Goal: Information Seeking & Learning: Learn about a topic

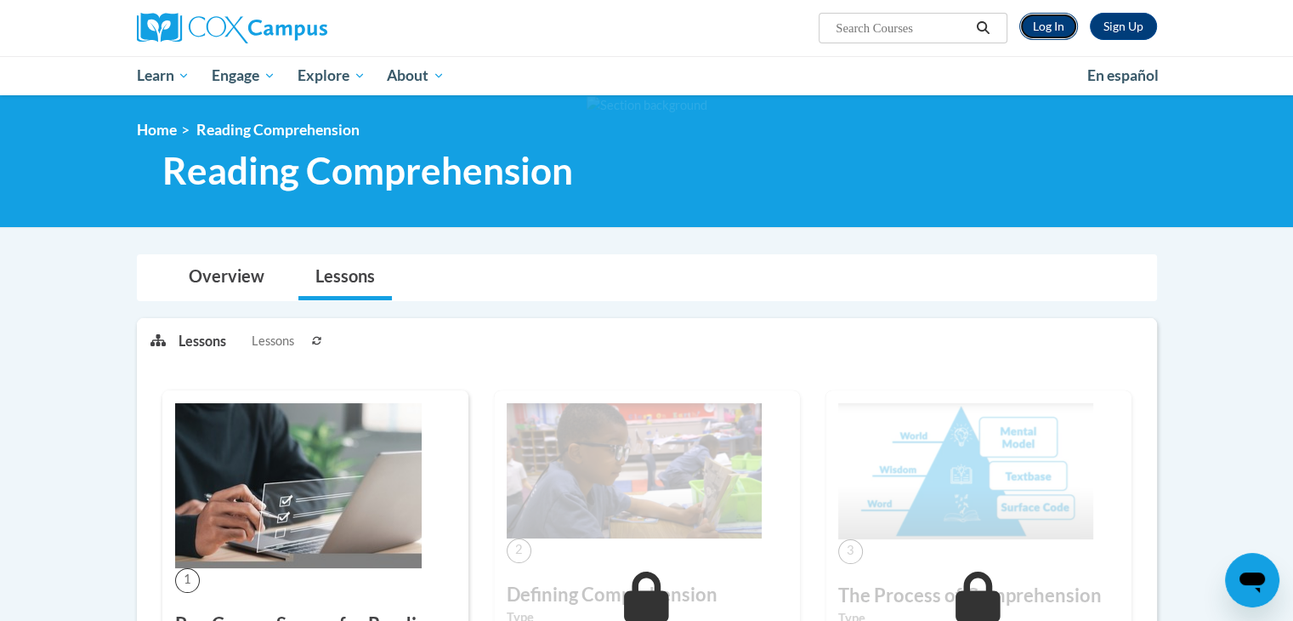
click at [1041, 25] on link "Log In" at bounding box center [1049, 26] width 59 height 27
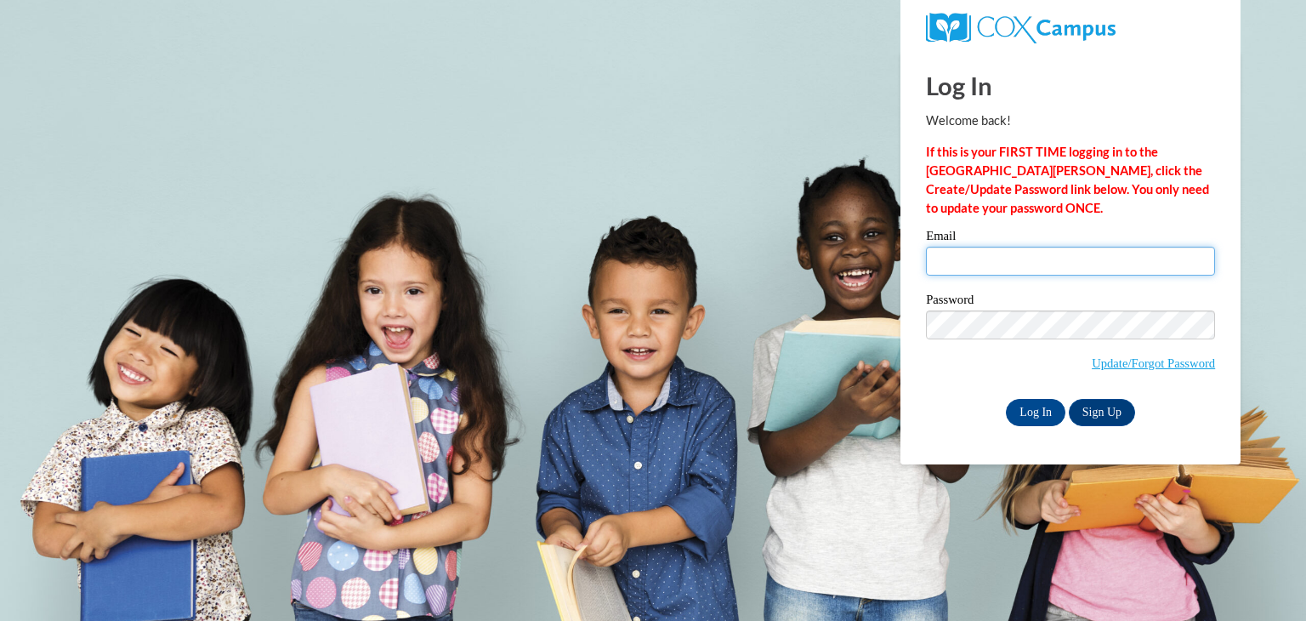
click at [1052, 263] on input "Email" at bounding box center [1070, 261] width 289 height 29
type input "mmarquis@seymour.k12.wi.us"
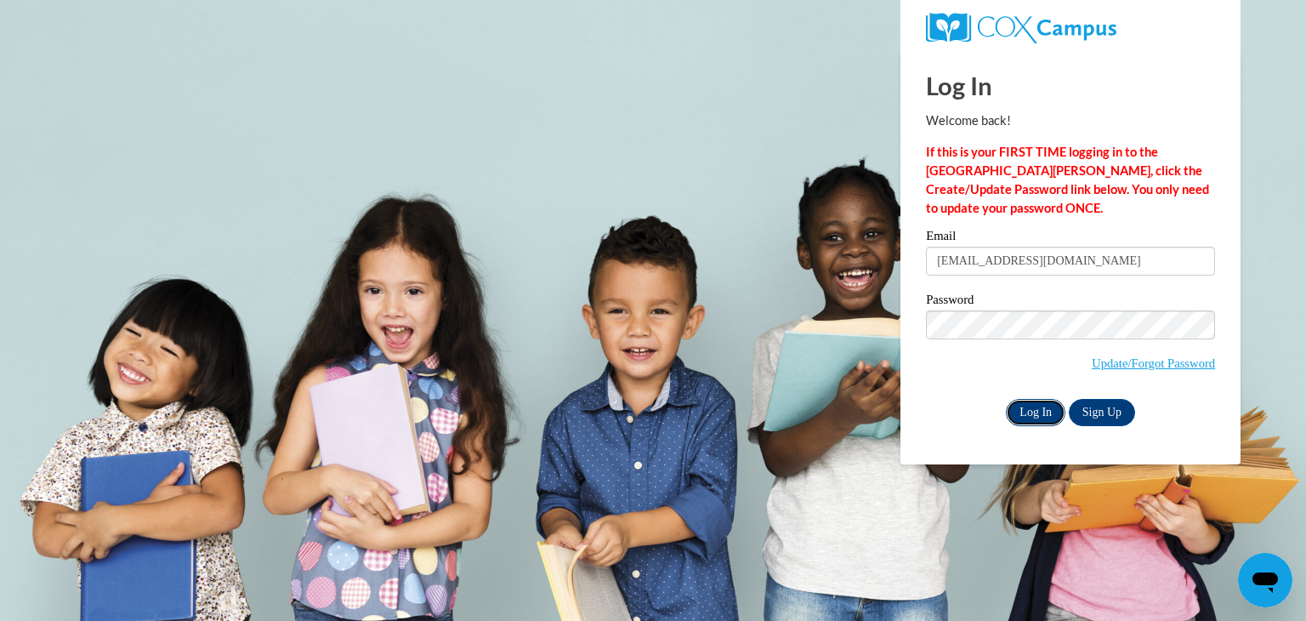
click at [1054, 405] on input "Log In" at bounding box center [1036, 412] width 60 height 27
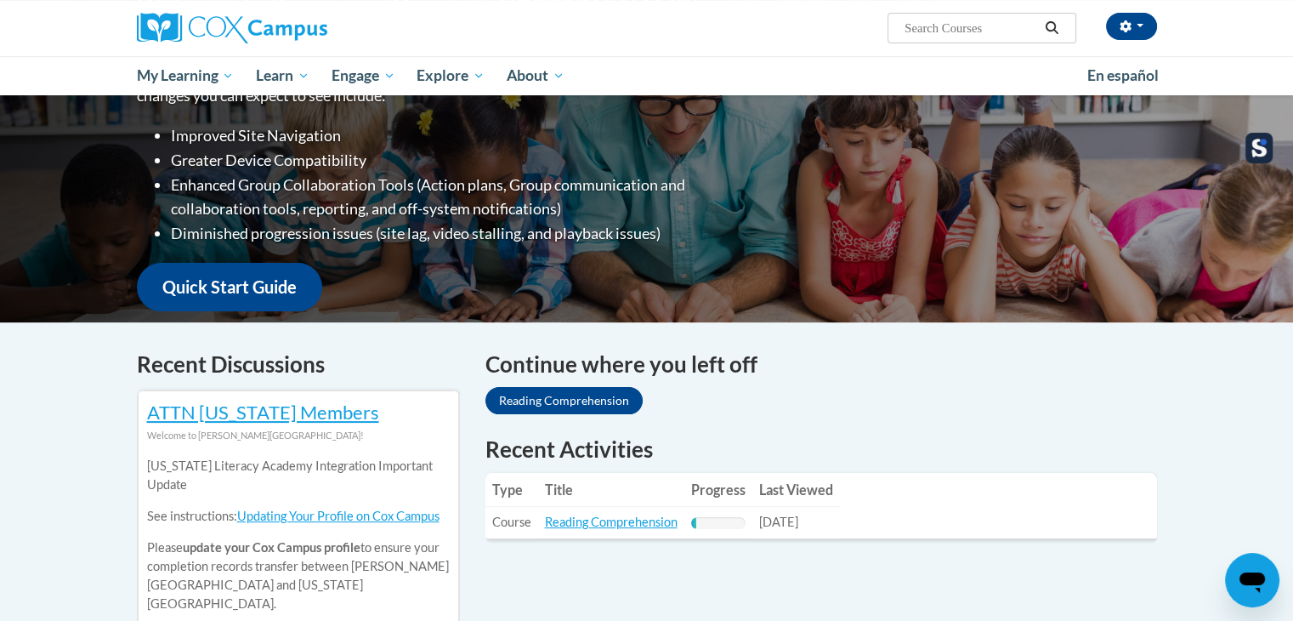
scroll to position [595, 0]
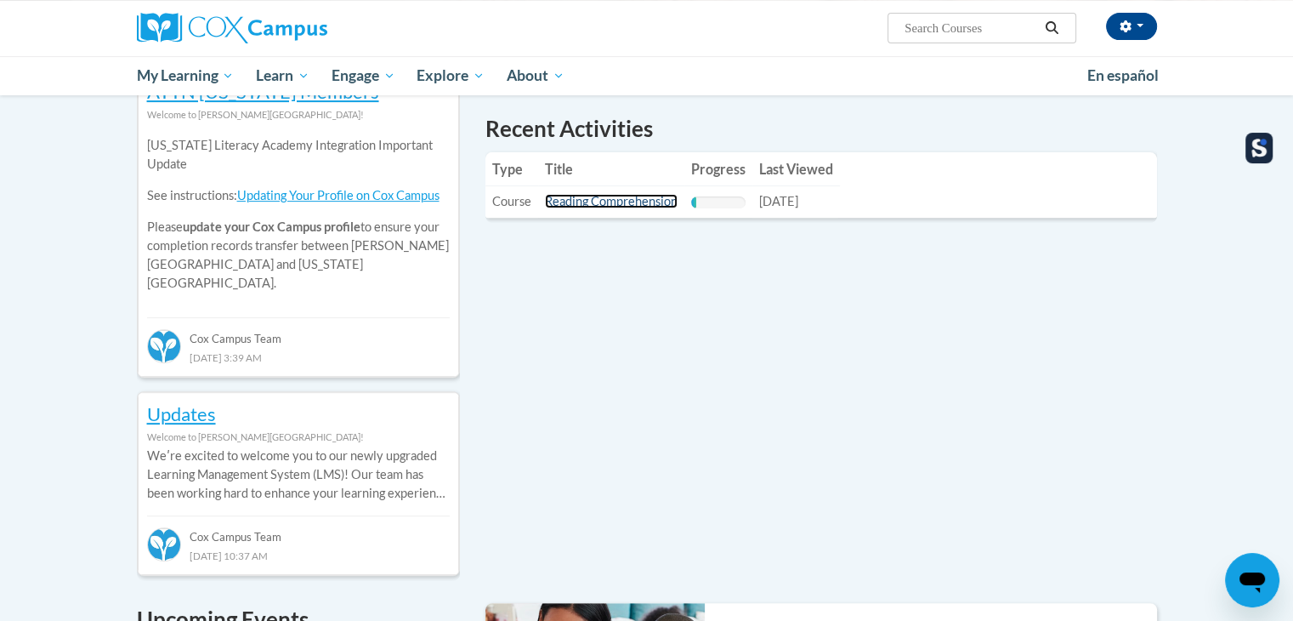
click at [571, 196] on link "Reading Comprehension" at bounding box center [611, 201] width 133 height 14
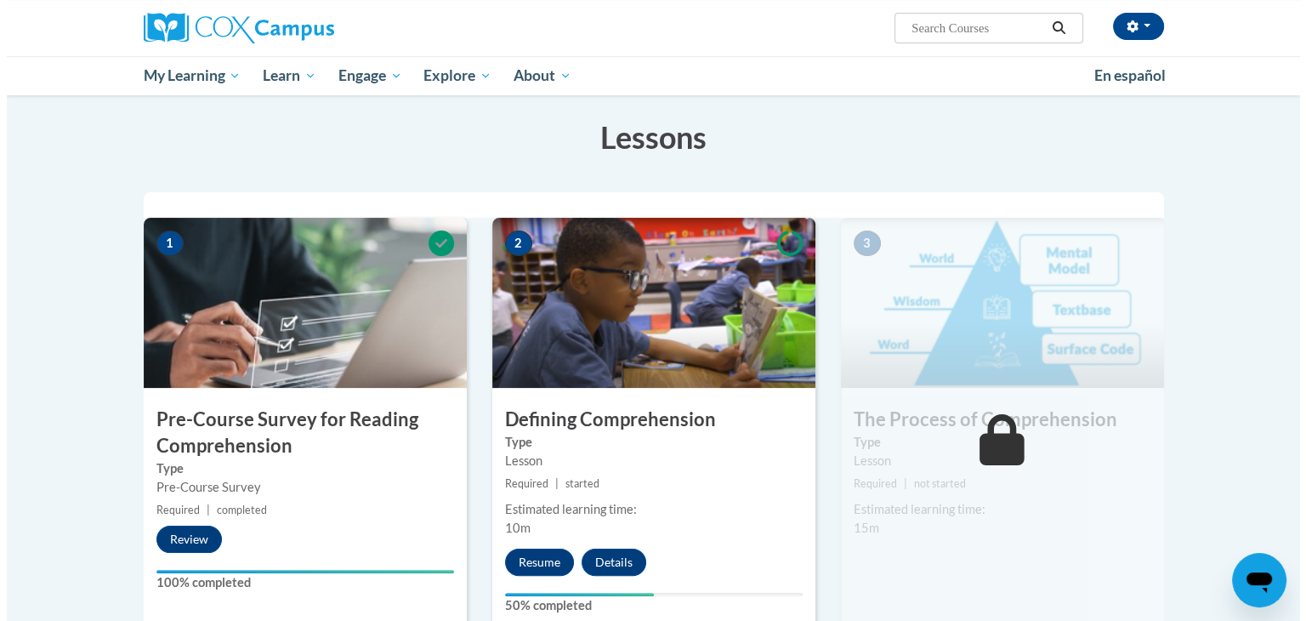
scroll to position [510, 0]
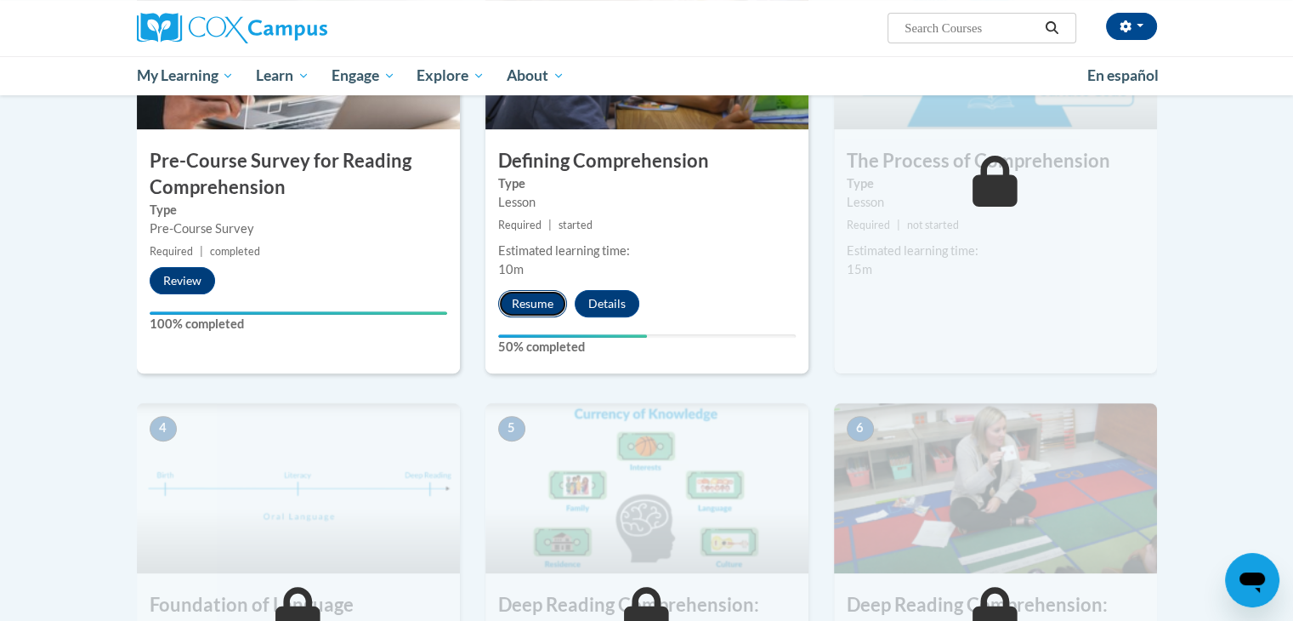
click at [544, 301] on button "Resume" at bounding box center [532, 303] width 69 height 27
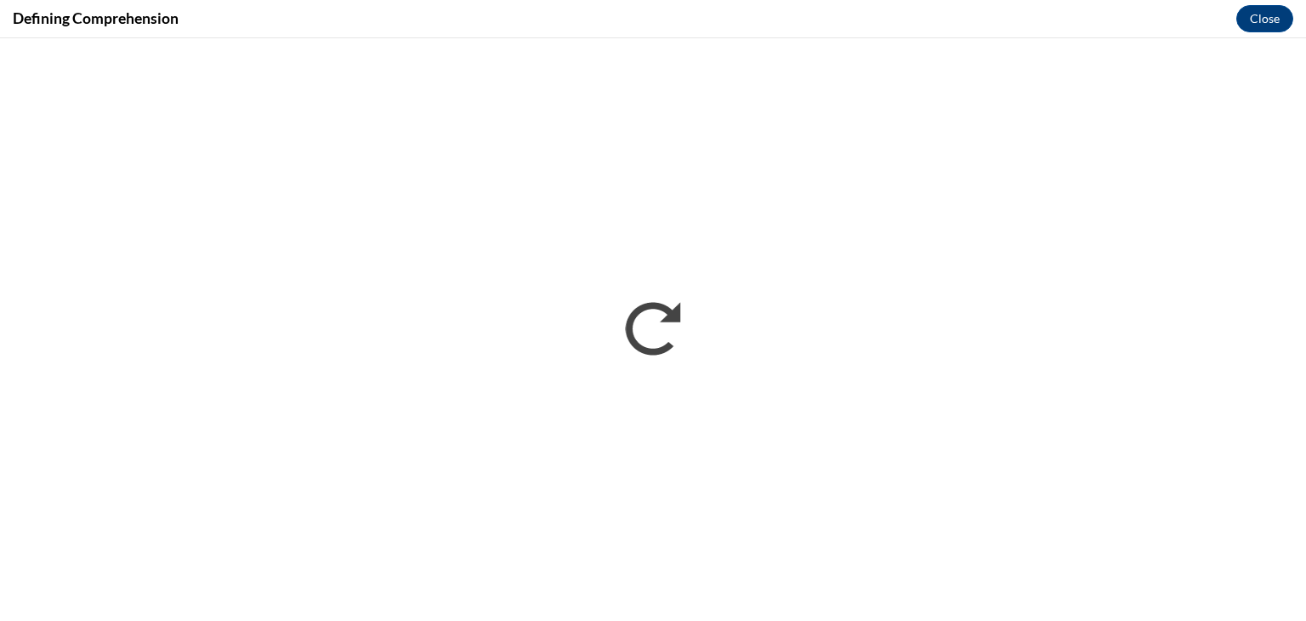
scroll to position [0, 0]
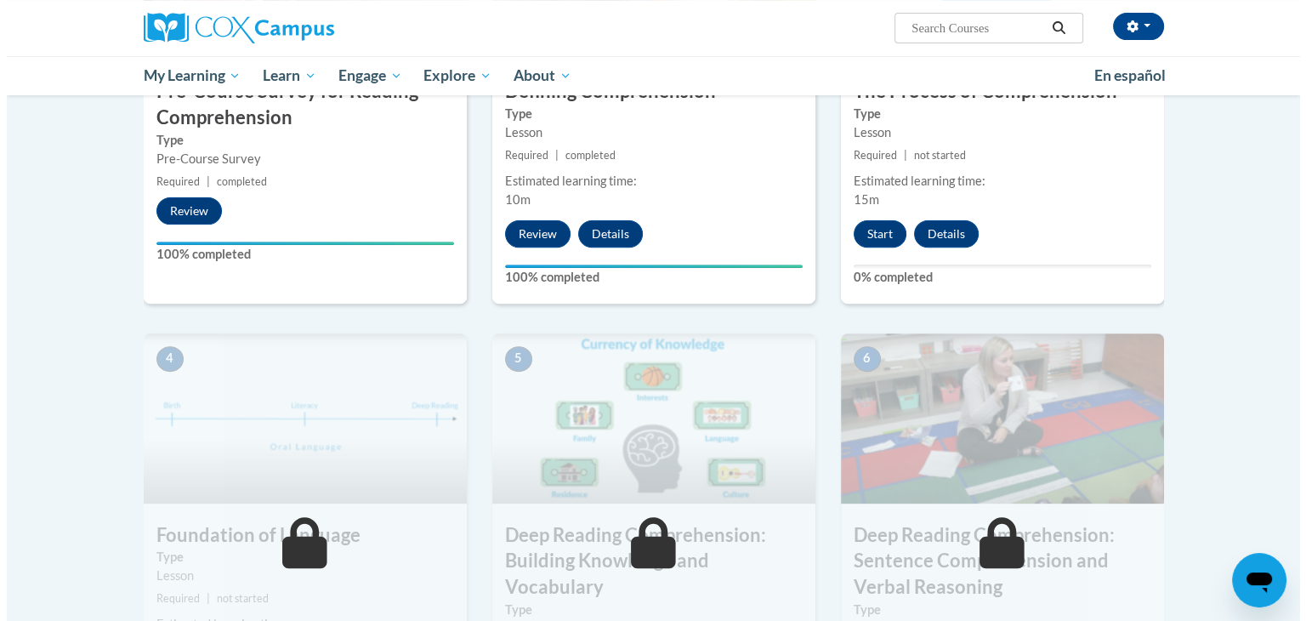
scroll to position [595, 0]
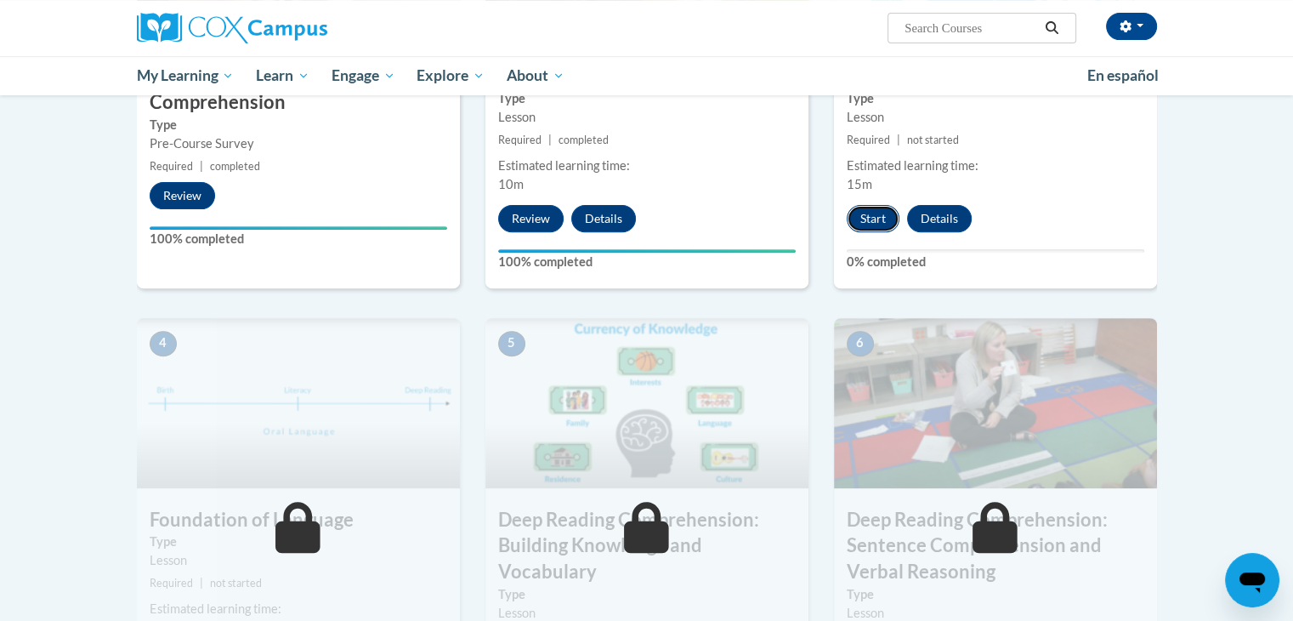
click at [861, 218] on button "Start" at bounding box center [873, 218] width 53 height 27
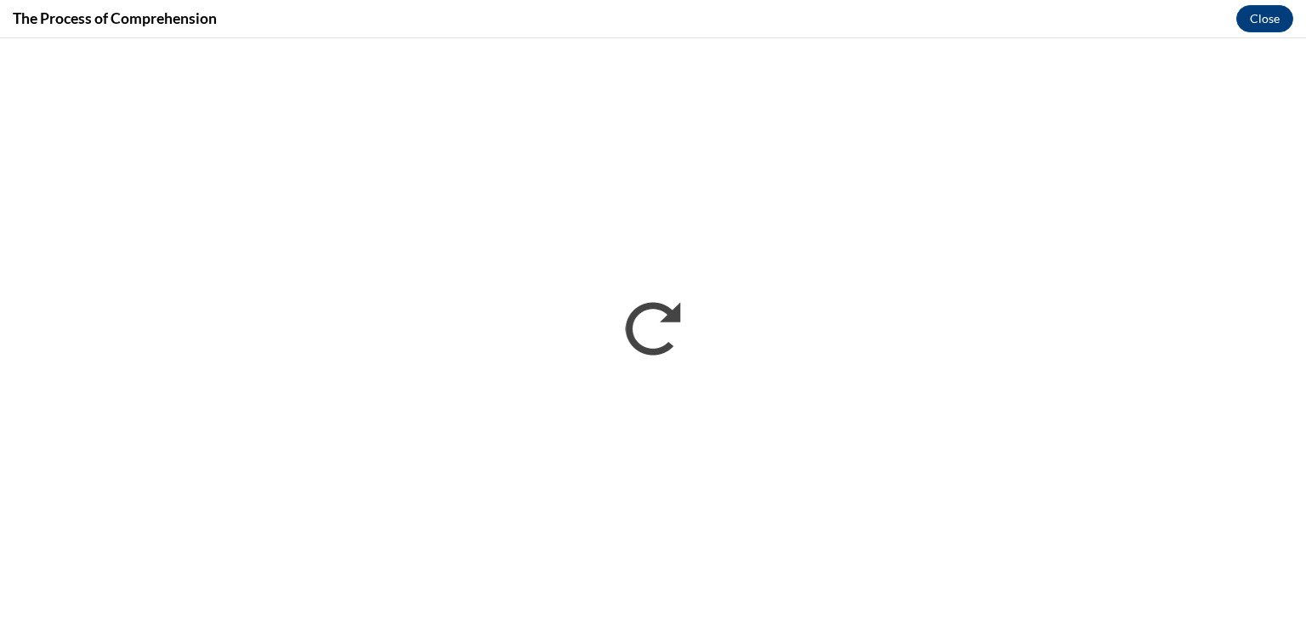
scroll to position [0, 0]
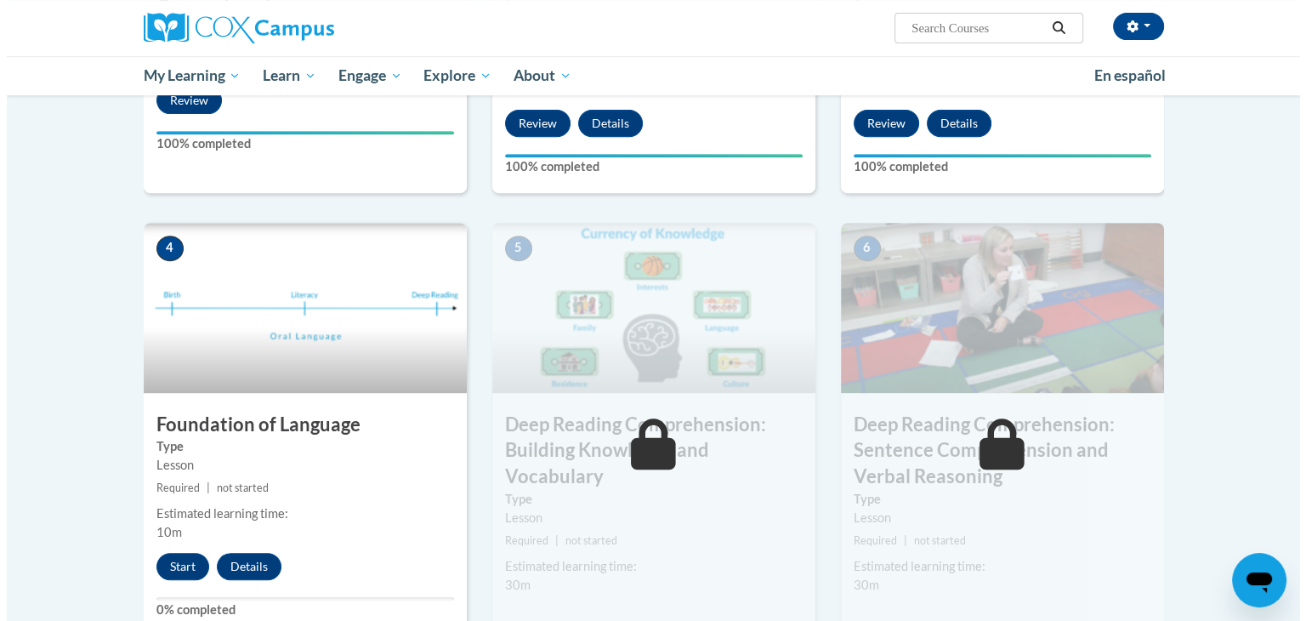
scroll to position [935, 0]
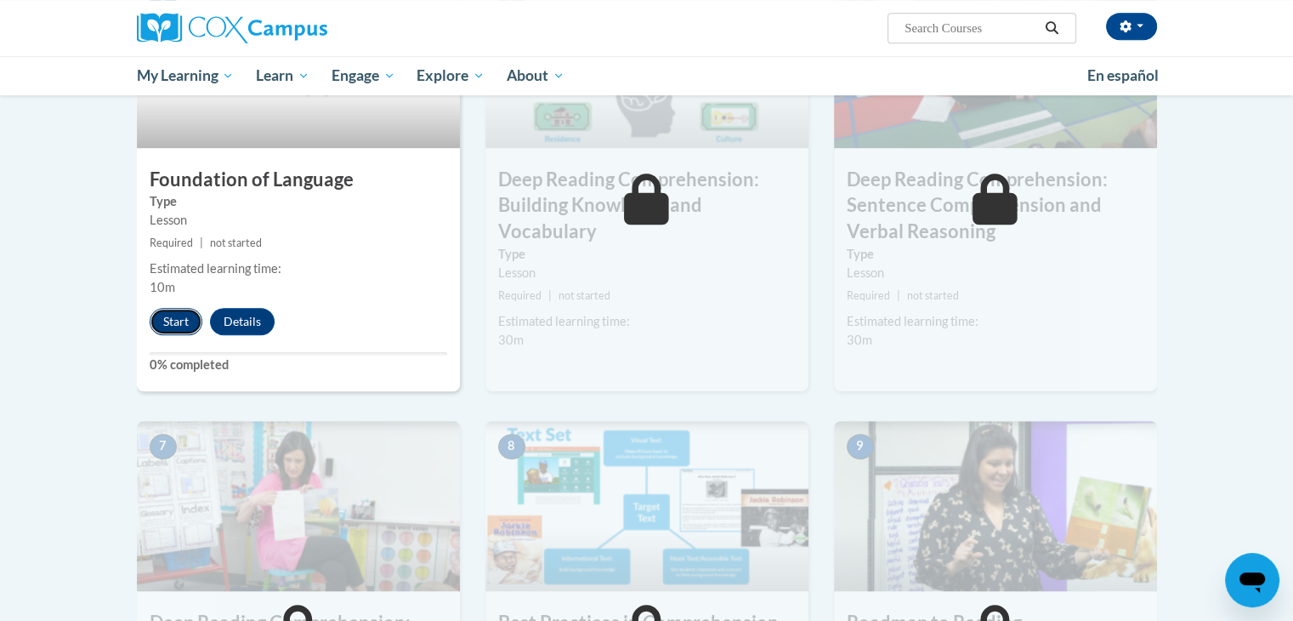
click at [162, 319] on button "Start" at bounding box center [176, 321] width 53 height 27
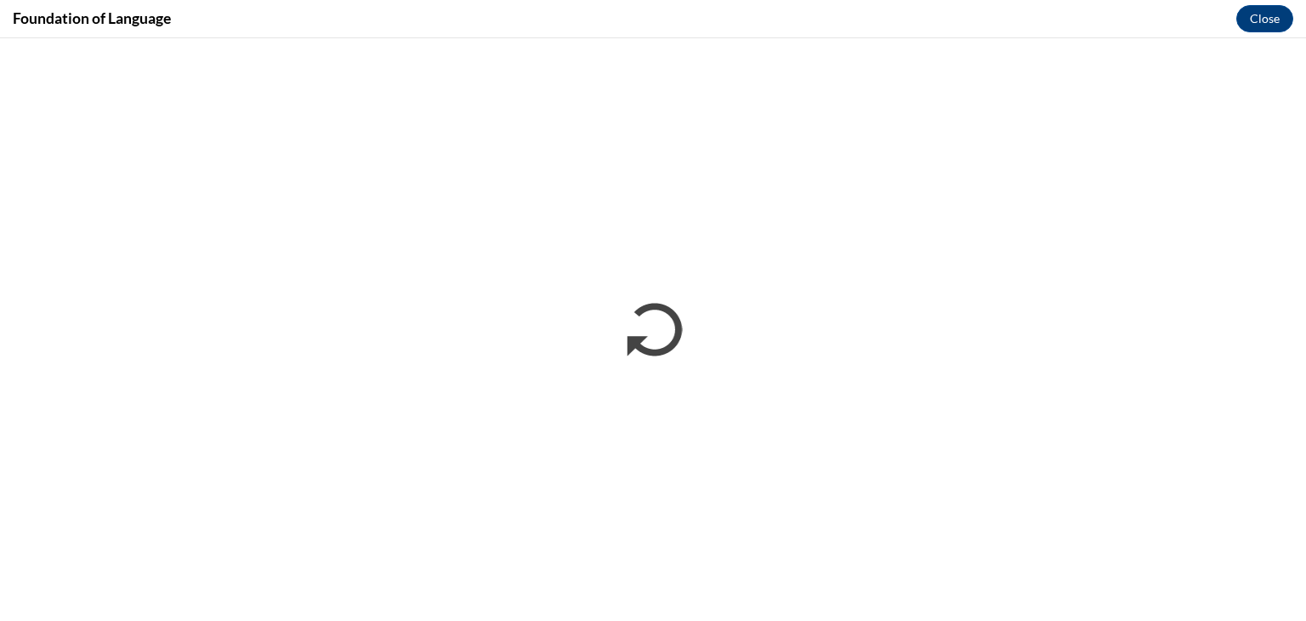
scroll to position [0, 0]
